Goal: Complete application form

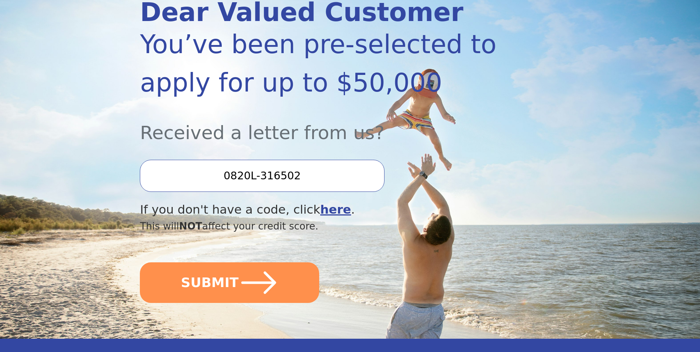
scroll to position [111, 0]
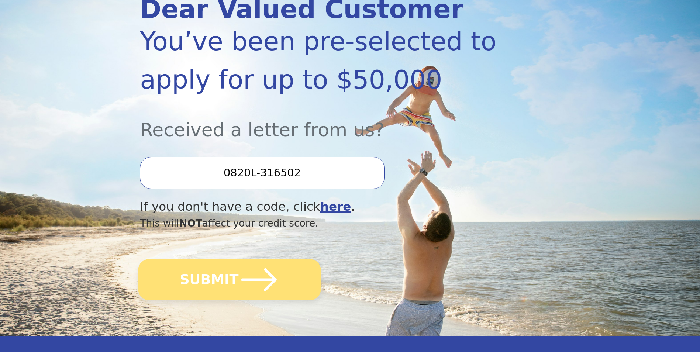
click at [217, 286] on button "SUBMIT" at bounding box center [229, 279] width 183 height 41
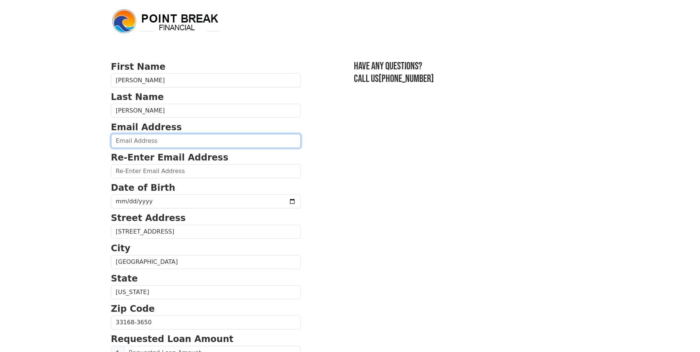
click at [156, 140] on input "email" at bounding box center [206, 141] width 190 height 14
type input "modl49@aol.com"
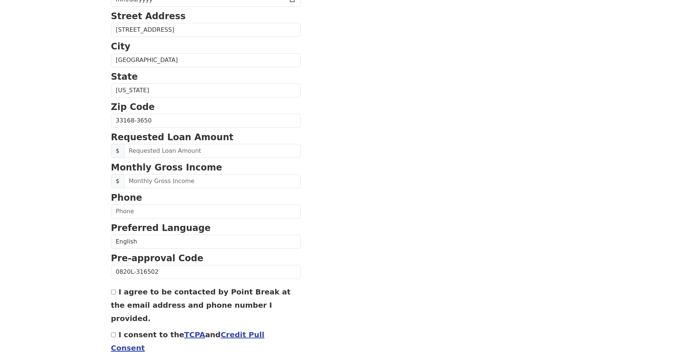
scroll to position [207, 0]
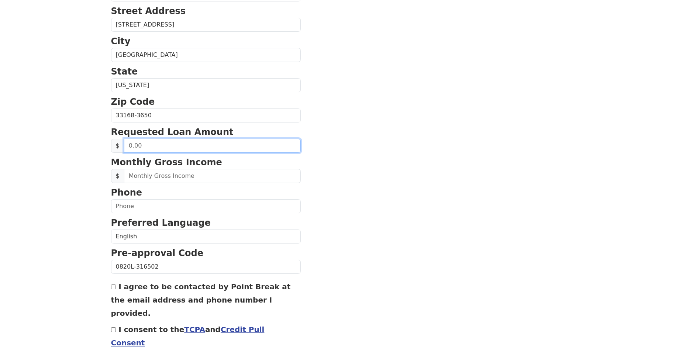
click at [140, 145] on input "text" at bounding box center [212, 146] width 177 height 14
click at [127, 144] on input "0.00" at bounding box center [212, 146] width 177 height 14
type input "4,000.00"
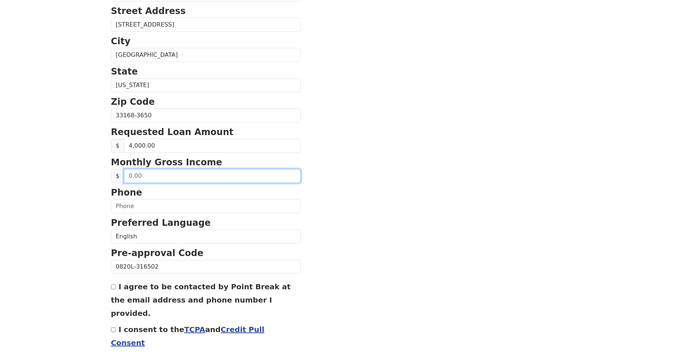
click at [144, 175] on input "text" at bounding box center [212, 176] width 177 height 14
click at [144, 176] on input "text" at bounding box center [212, 176] width 177 height 14
type input "1,544.00"
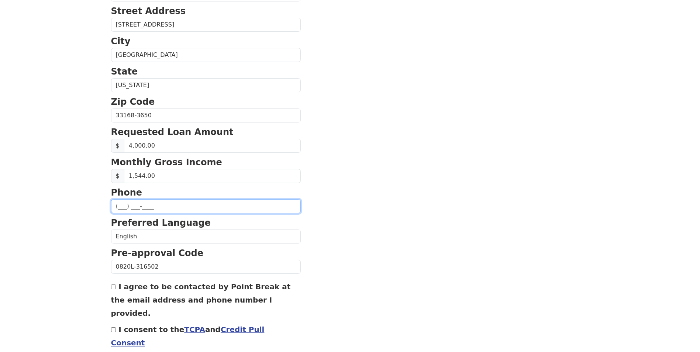
click at [139, 204] on input "text" at bounding box center [206, 206] width 190 height 14
type input "(786) 333-6338"
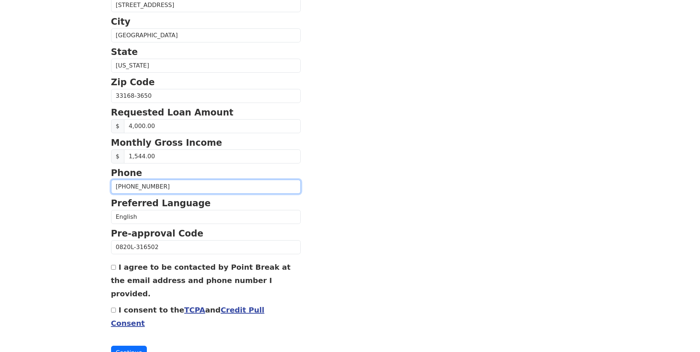
scroll to position [235, 0]
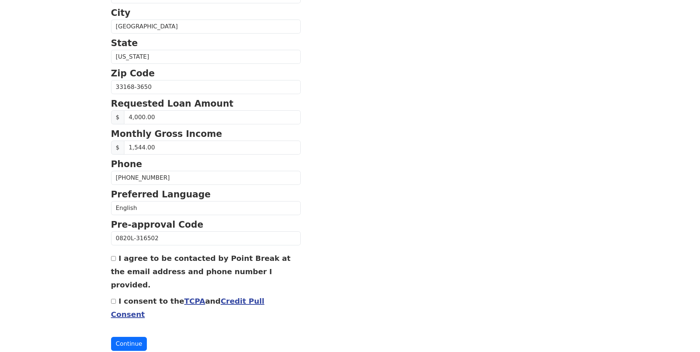
click at [114, 259] on input "I agree to be contacted by Point Break at the email address and phone number I …" at bounding box center [113, 258] width 5 height 5
checkbox input "true"
click at [132, 337] on button "Continue" at bounding box center [129, 344] width 36 height 14
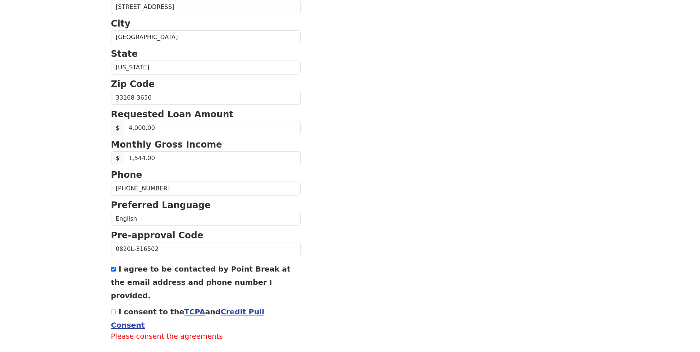
scroll to position [246, 0]
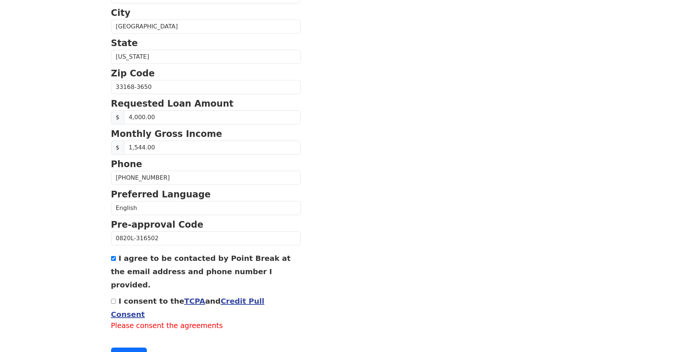
click at [114, 299] on input "I consent to the TCPA and Credit Pull Consent" at bounding box center [113, 301] width 5 height 5
checkbox input "true"
click at [114, 337] on button "Continue" at bounding box center [129, 344] width 36 height 14
click at [127, 337] on button "Continue" at bounding box center [129, 344] width 36 height 14
click at [128, 337] on button "Continue" at bounding box center [129, 344] width 36 height 14
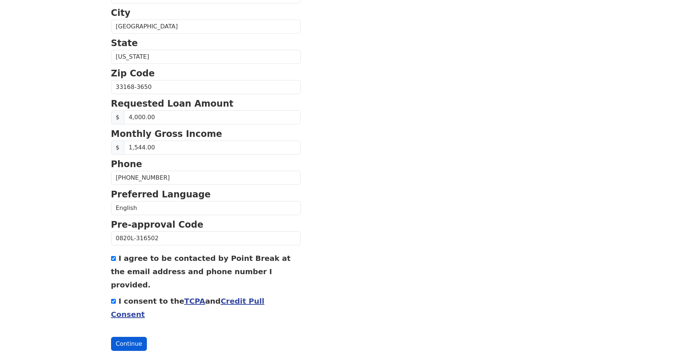
click at [128, 337] on button "Continue" at bounding box center [129, 344] width 36 height 14
click at [125, 337] on button "Continue" at bounding box center [129, 344] width 36 height 14
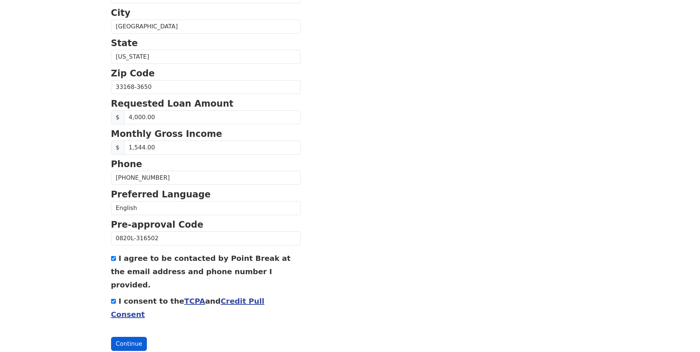
click at [125, 337] on button "Continue" at bounding box center [129, 344] width 36 height 14
click at [127, 337] on button "Continue" at bounding box center [129, 344] width 36 height 14
click at [133, 337] on button "Continue" at bounding box center [129, 344] width 36 height 14
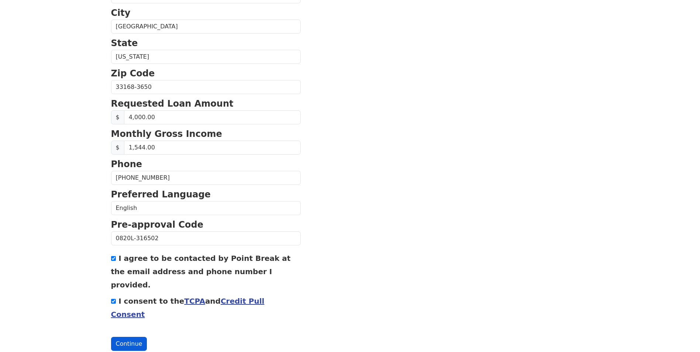
click at [133, 337] on button "Continue" at bounding box center [129, 344] width 36 height 14
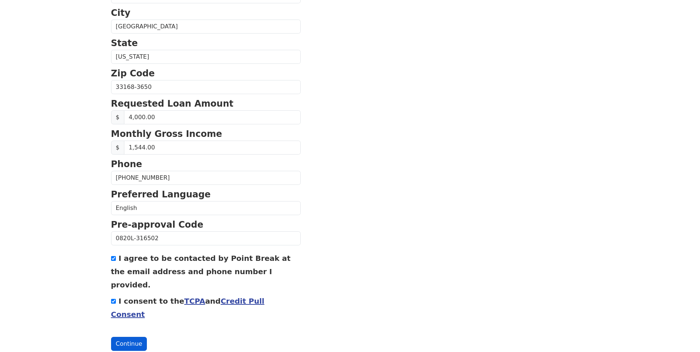
click at [130, 337] on button "Continue" at bounding box center [129, 344] width 36 height 14
